Goal: Find specific page/section: Find specific page/section

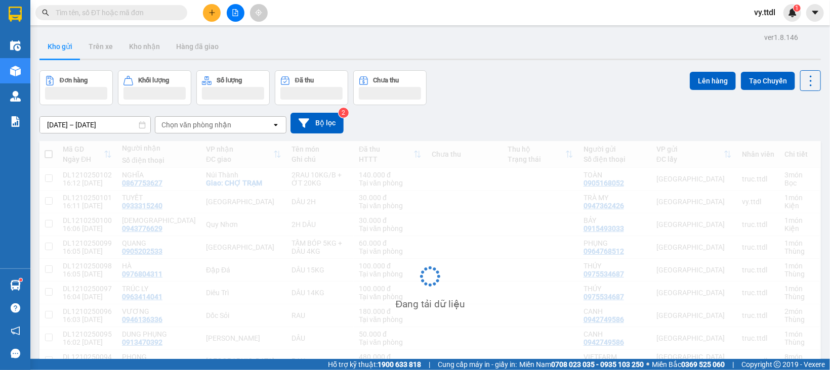
scroll to position [559, 0]
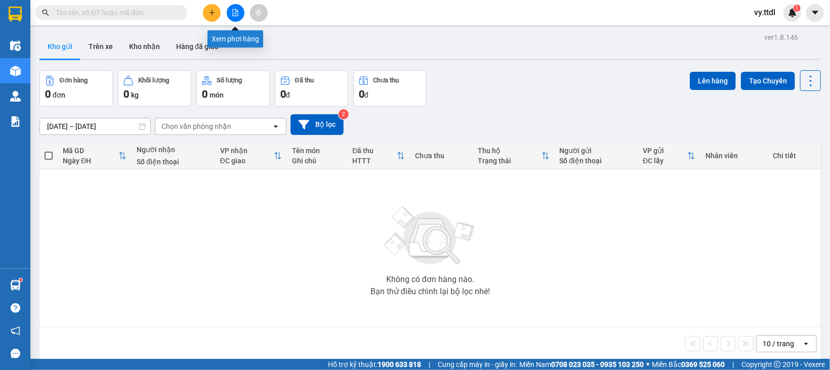
click at [235, 20] on button at bounding box center [236, 13] width 18 height 18
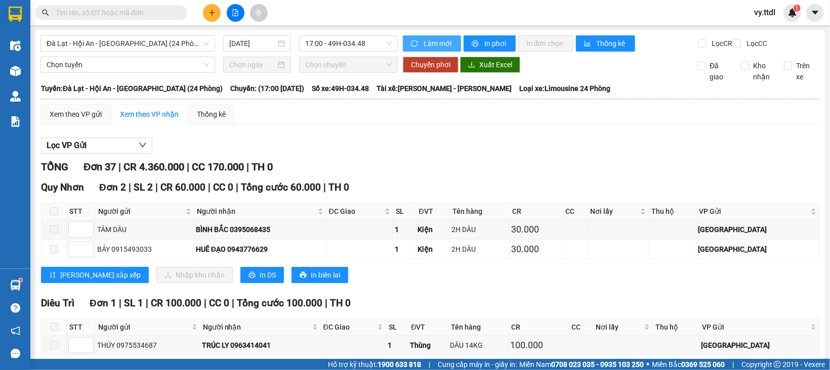
click at [439, 43] on span "Làm mới" at bounding box center [438, 43] width 29 height 11
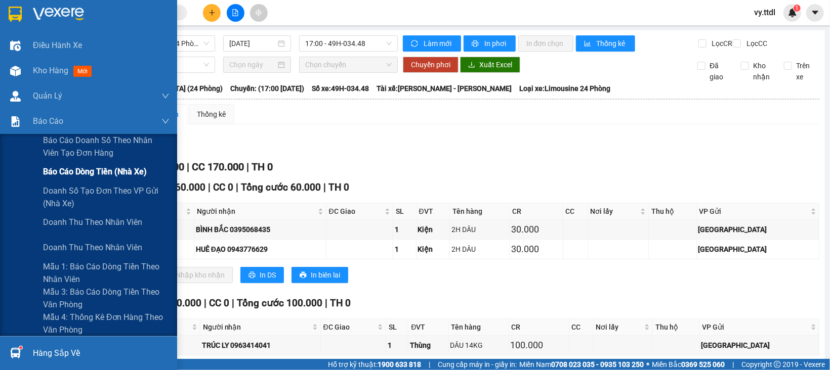
click at [70, 168] on span "Báo cáo dòng tiền (nhà xe)" at bounding box center [95, 172] width 104 height 13
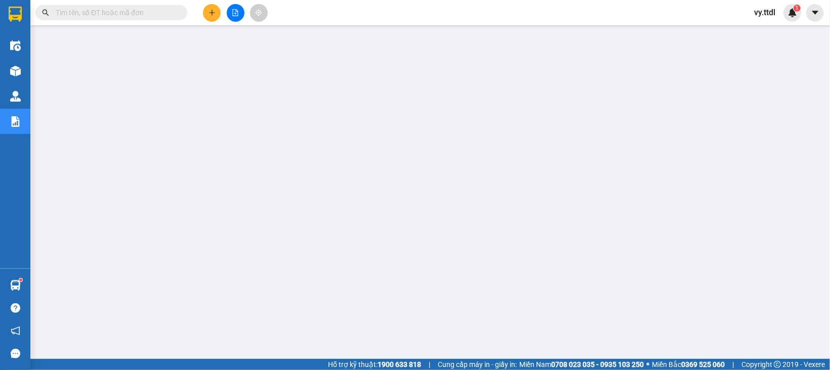
click at [179, 9] on span at bounding box center [180, 12] width 6 height 11
click at [149, 15] on input "text" at bounding box center [115, 12] width 119 height 11
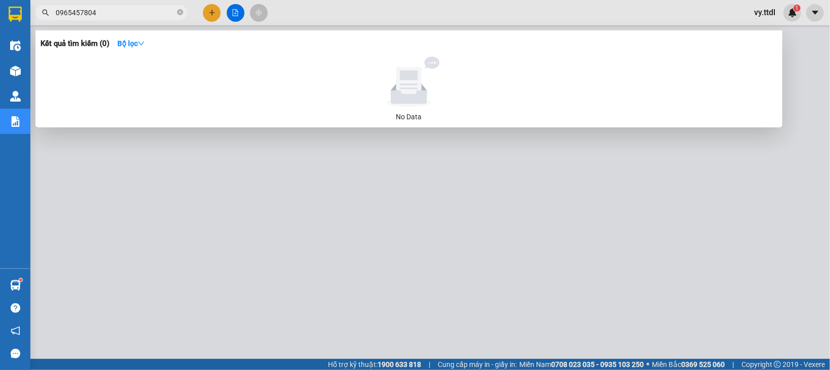
type input "0965457804"
click at [535, 307] on div at bounding box center [415, 185] width 830 height 370
